Goal: Transaction & Acquisition: Book appointment/travel/reservation

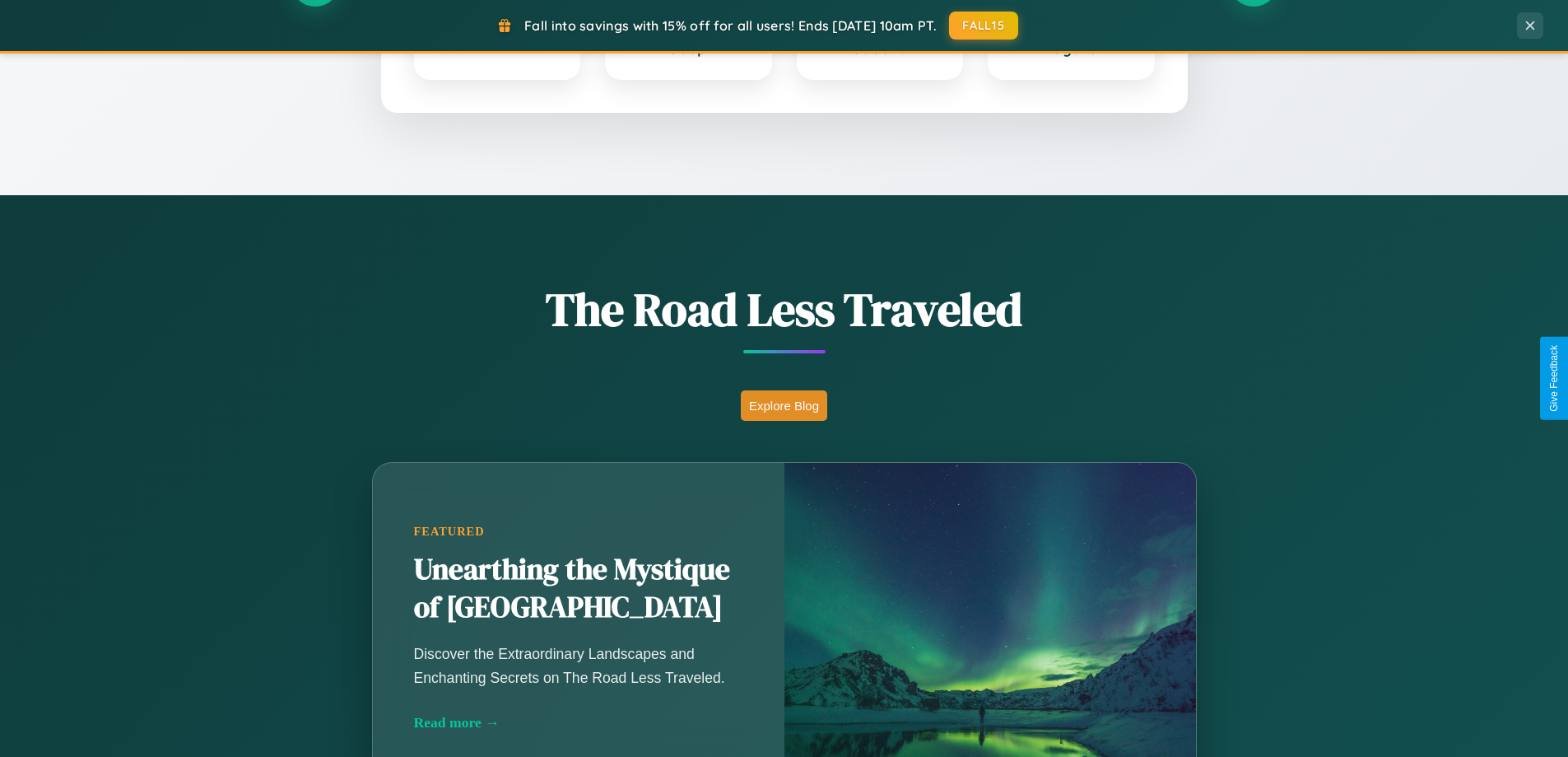
scroll to position [1133, 0]
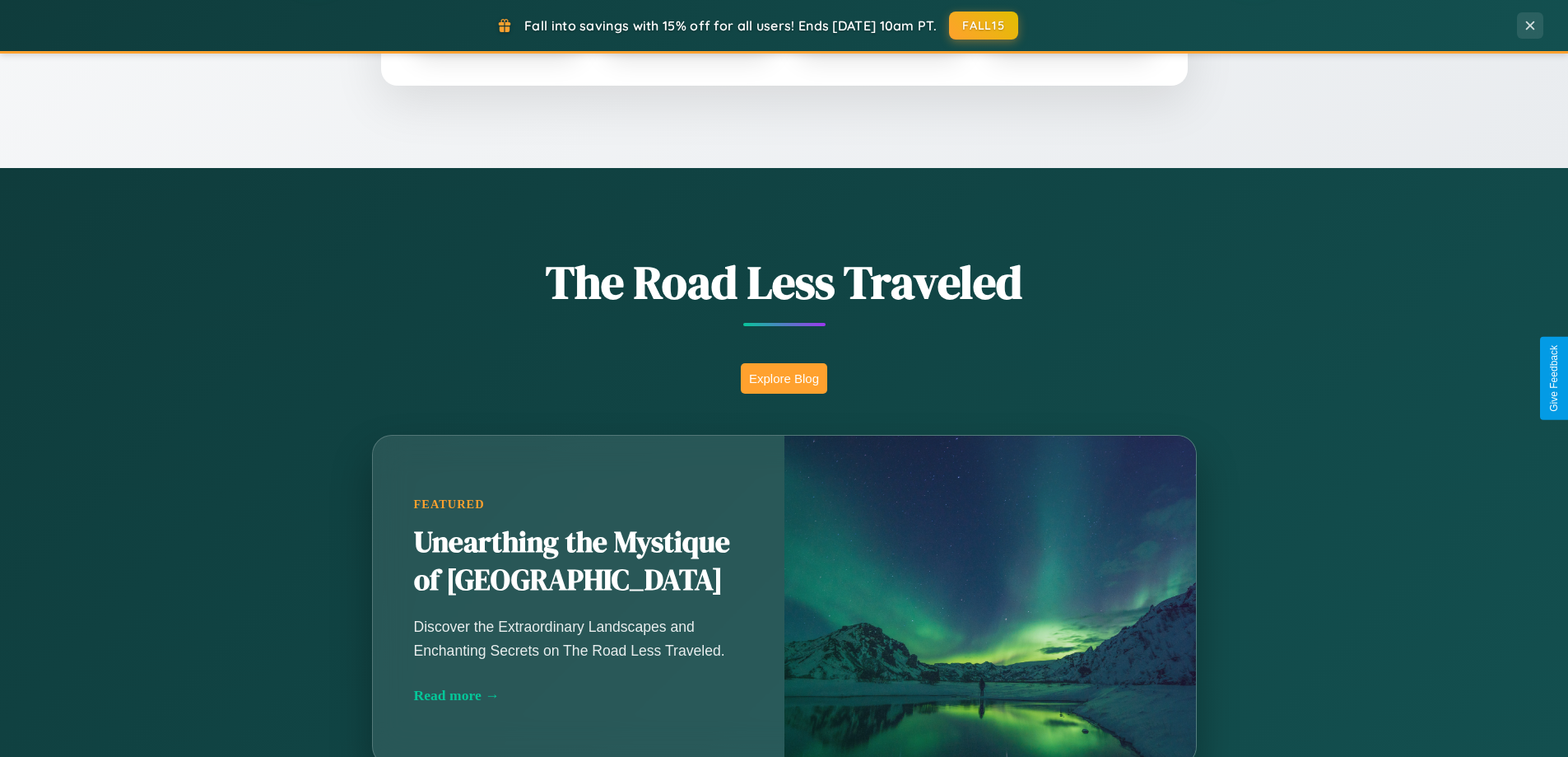
click at [783, 378] on button "Explore Blog" at bounding box center [784, 378] width 86 height 31
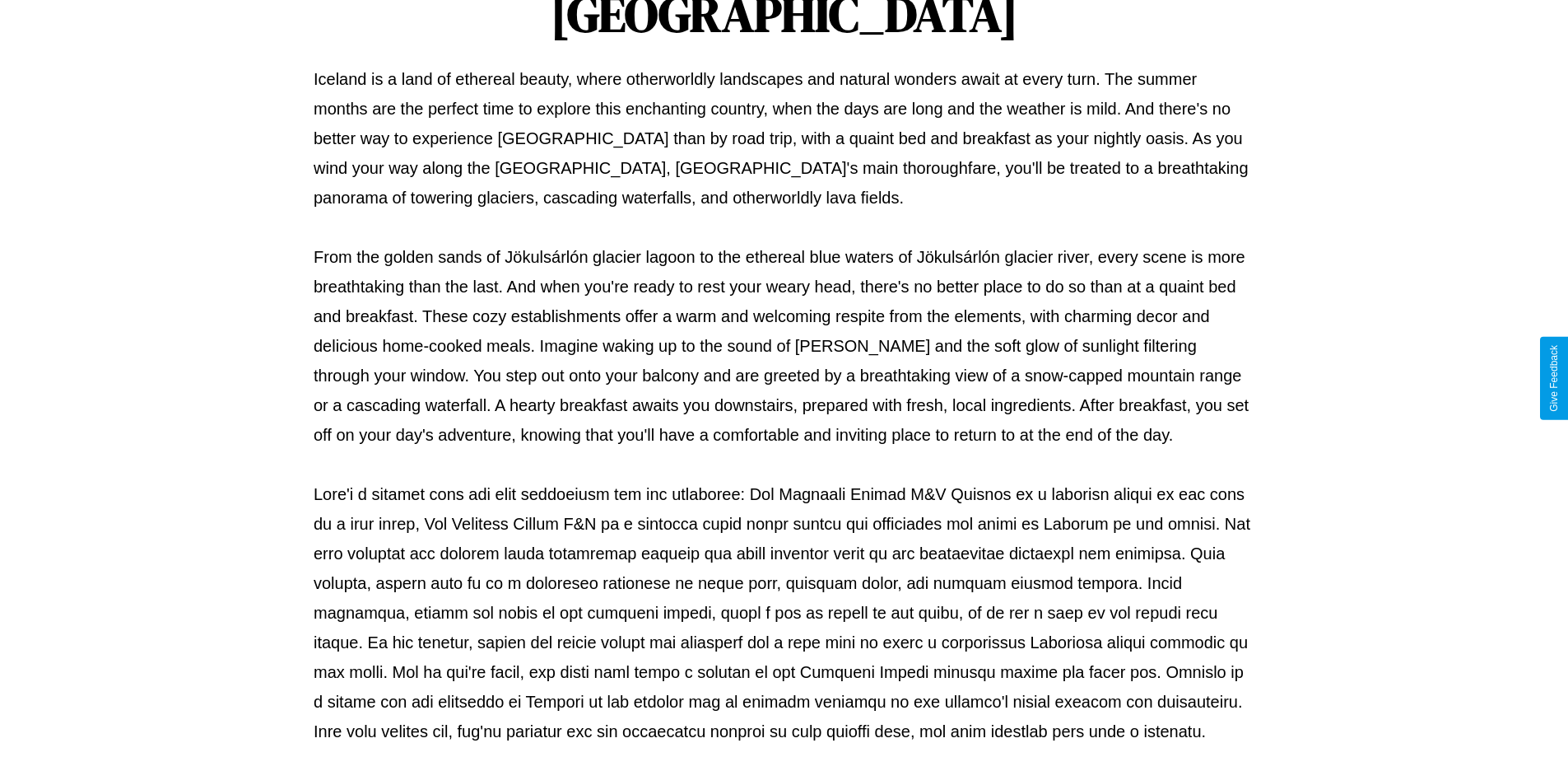
scroll to position [533, 0]
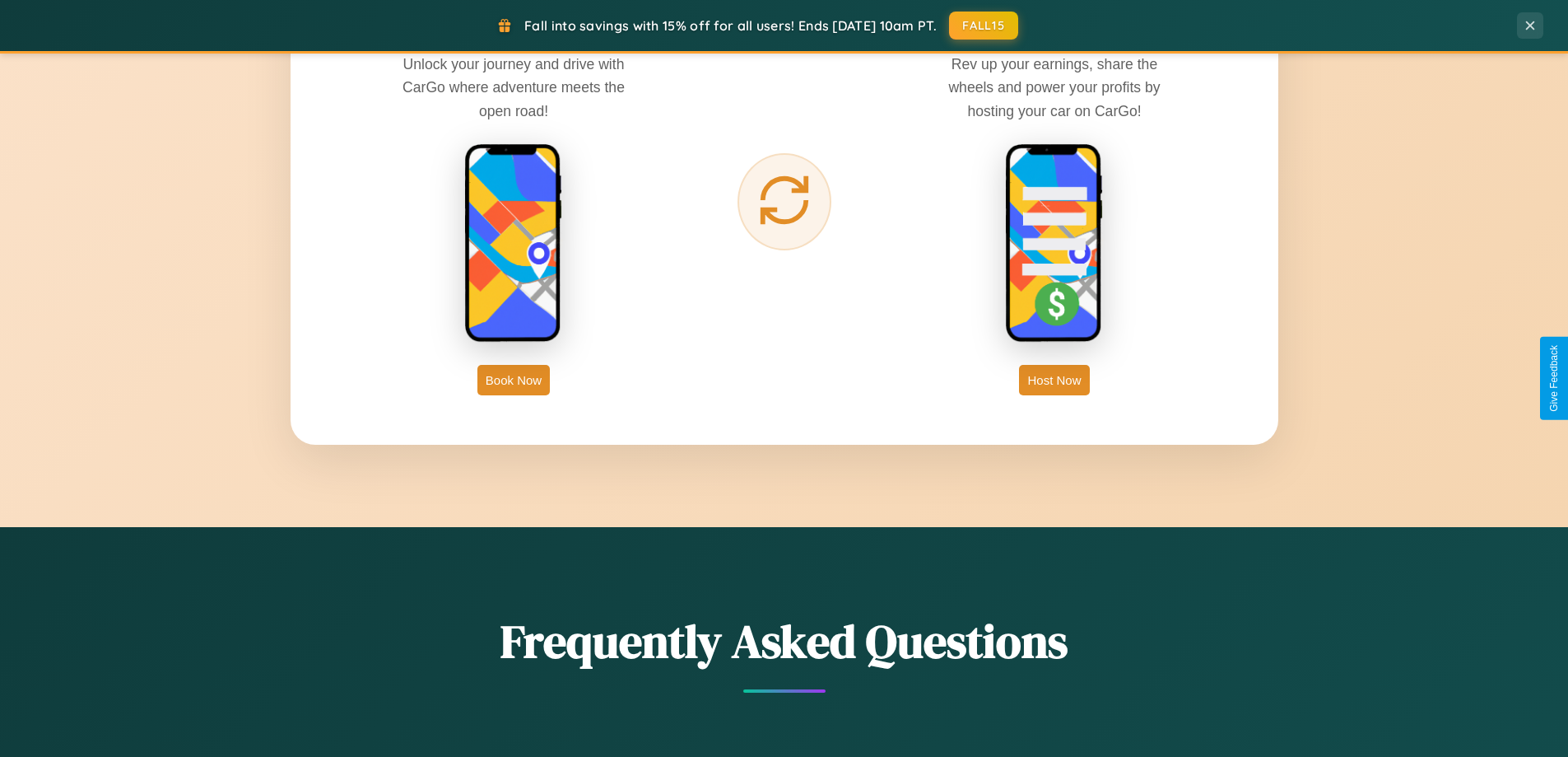
scroll to position [2646, 0]
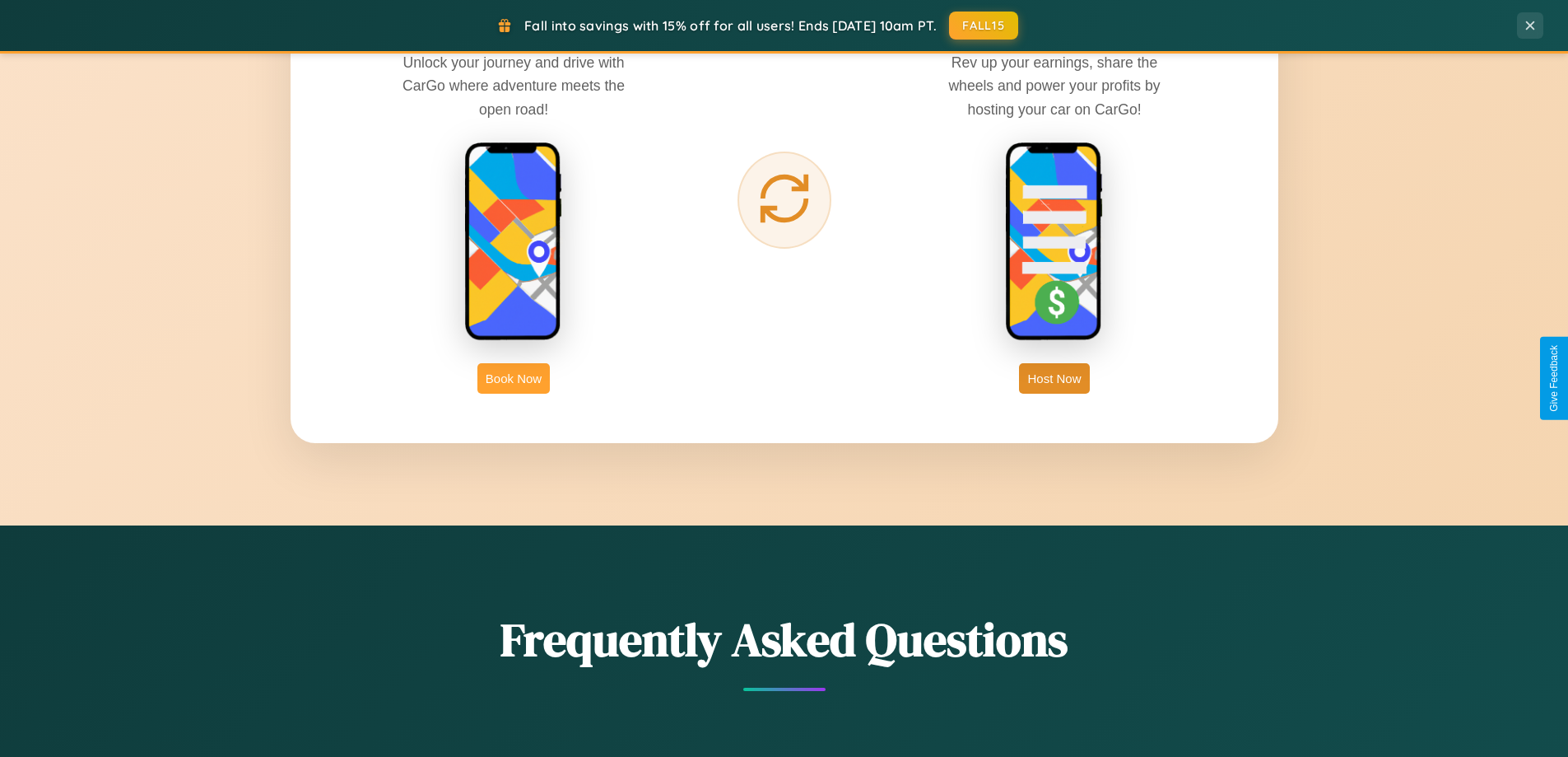
click at [513, 378] on button "Book Now" at bounding box center [513, 378] width 72 height 31
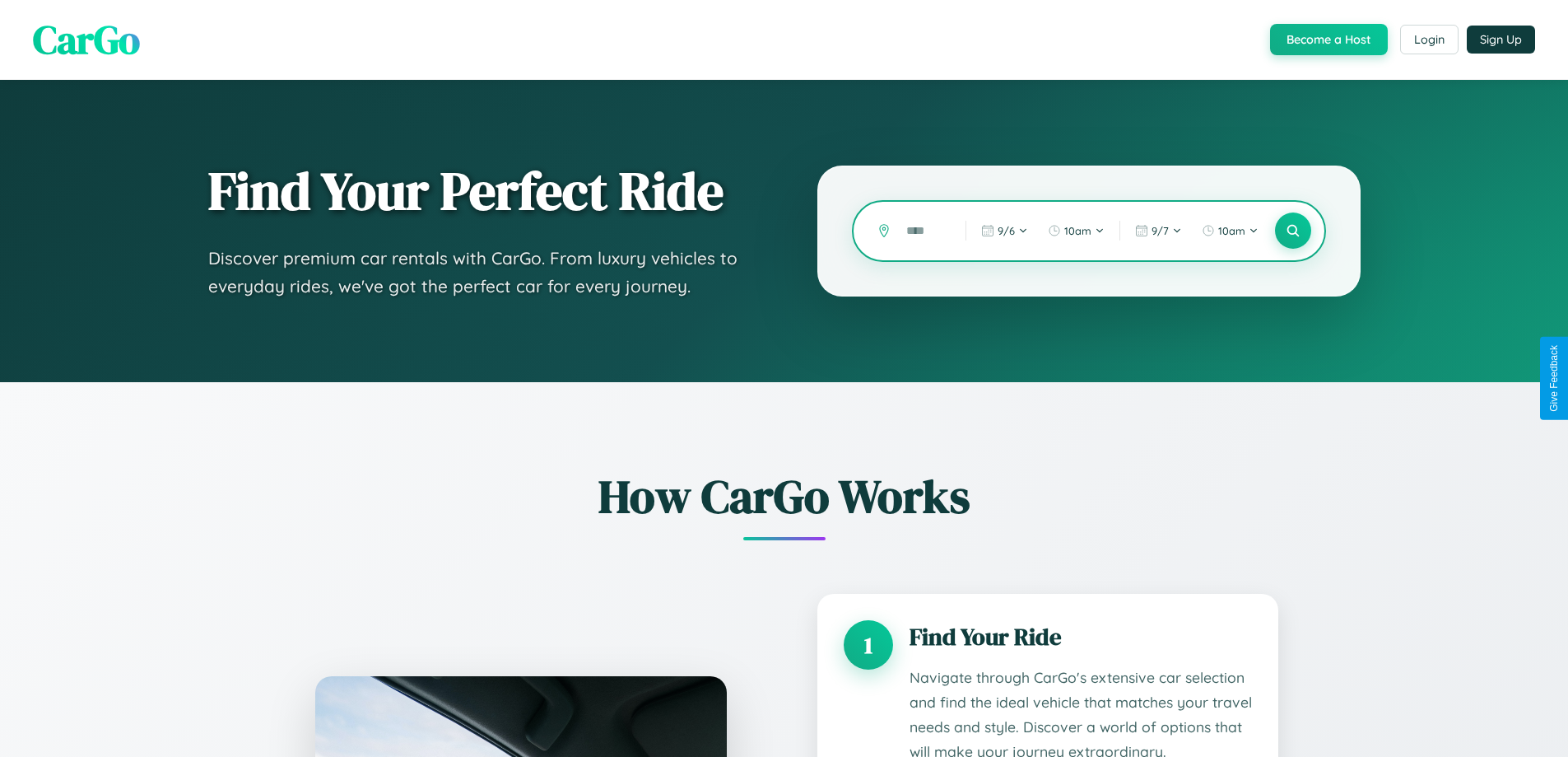
click at [923, 230] on input "text" at bounding box center [923, 230] width 51 height 29
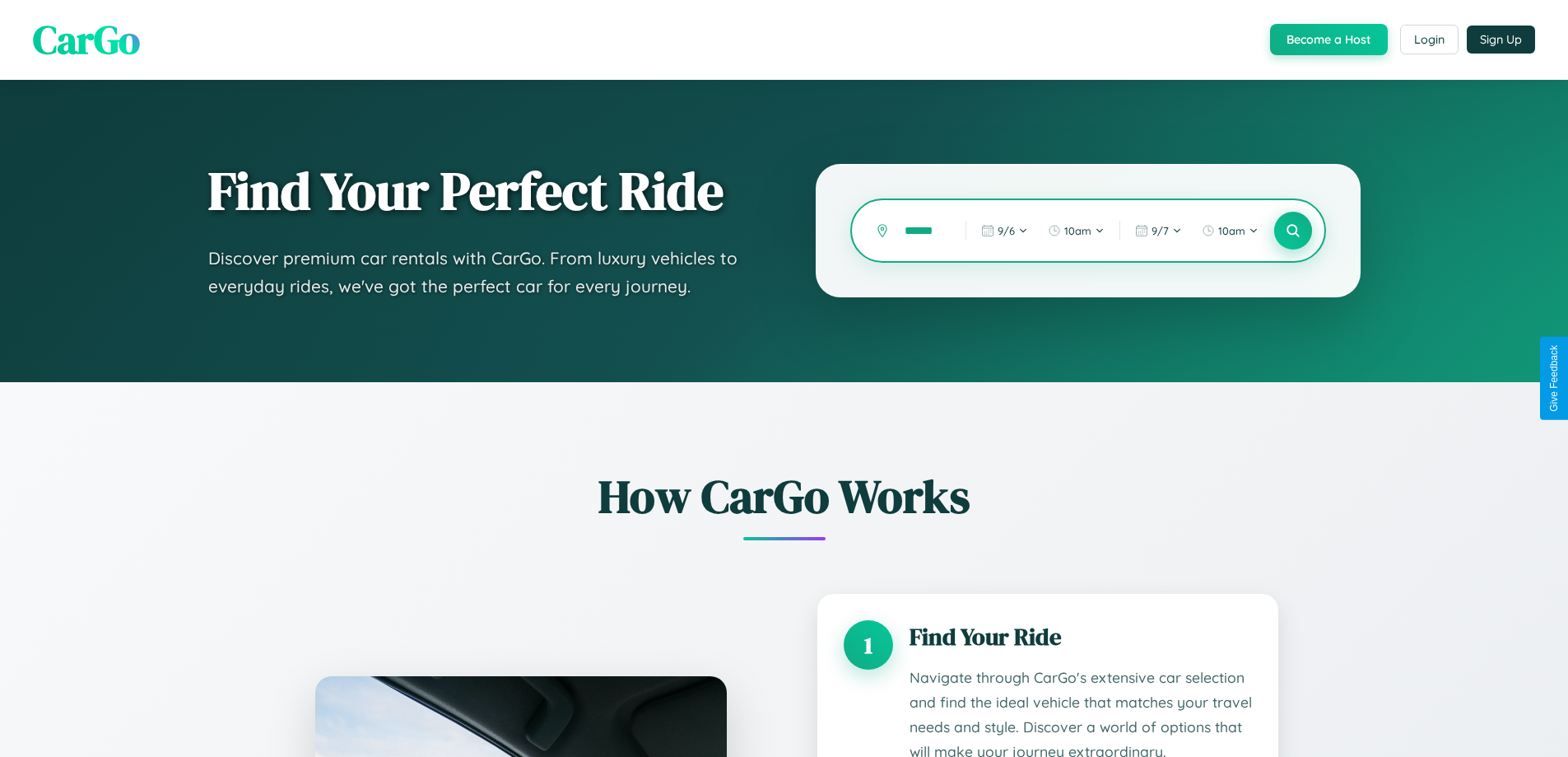
type input "******"
click at [1292, 230] on icon at bounding box center [1293, 231] width 16 height 16
